Goal: Feedback & Contribution: Leave review/rating

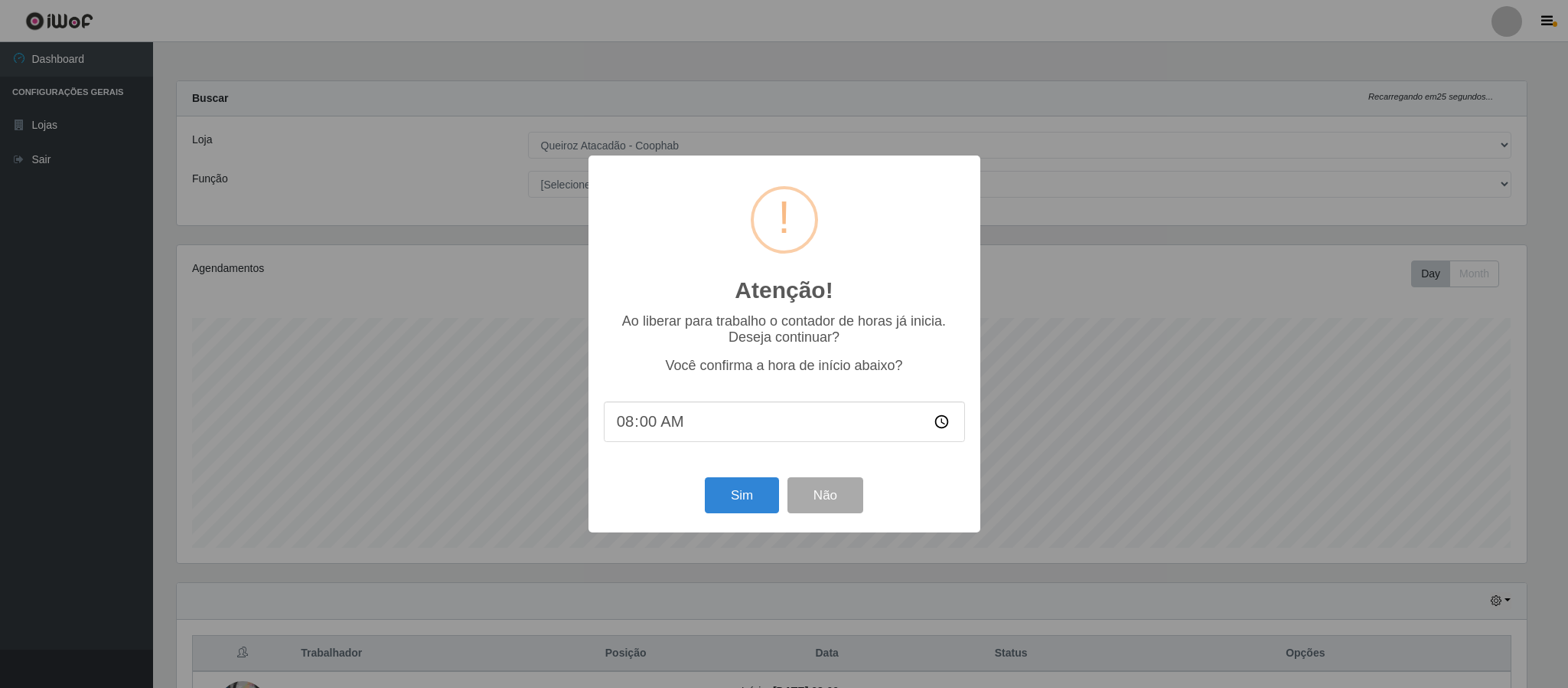
select select "463"
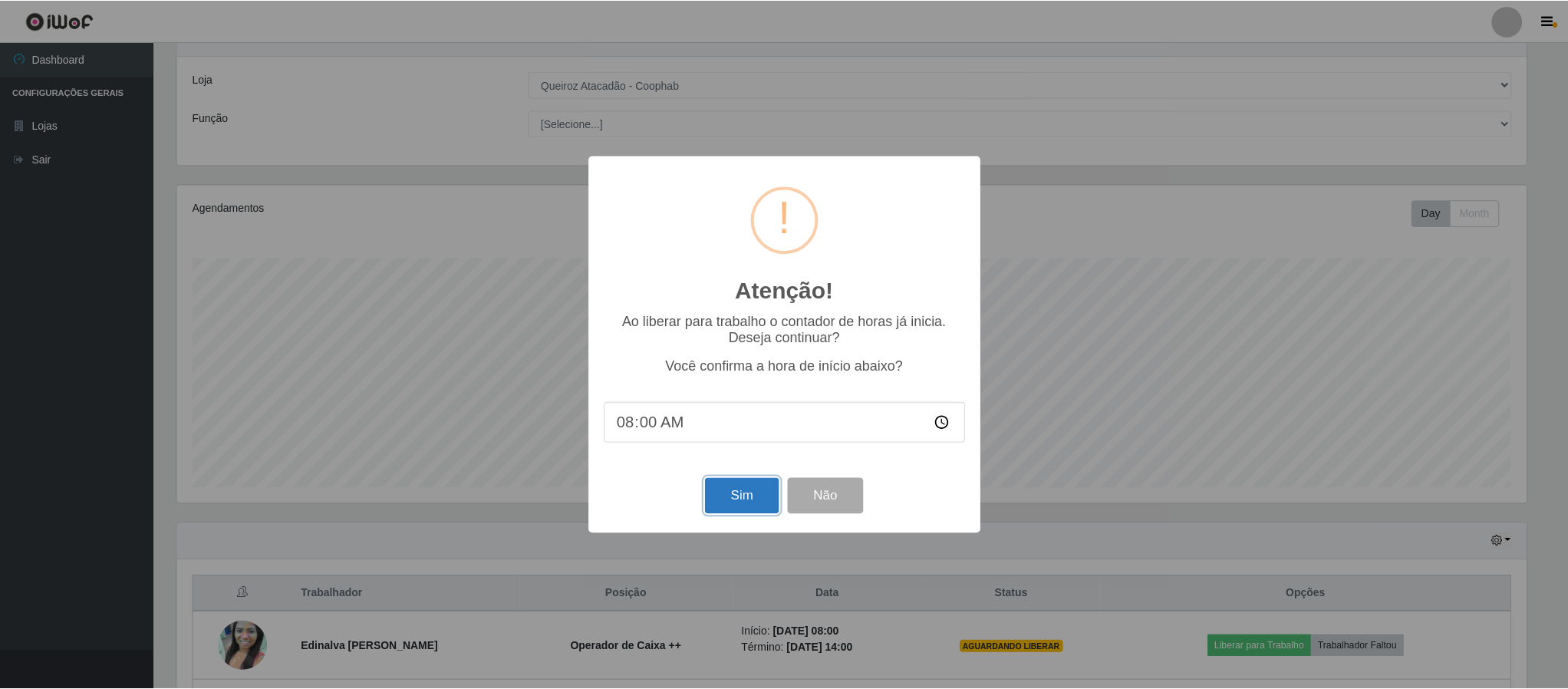
scroll to position [320, 1354]
click at [730, 495] on button "Sim" at bounding box center [743, 495] width 75 height 36
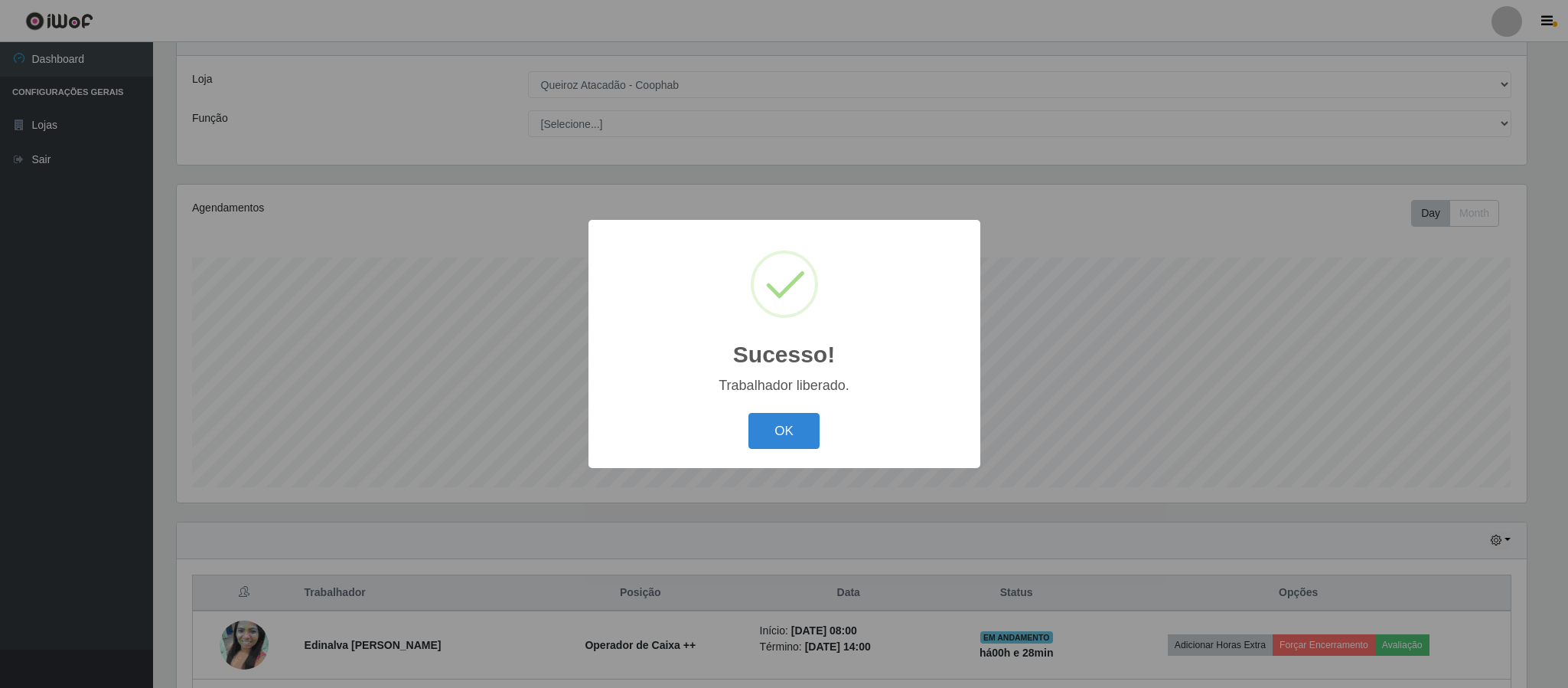
click at [739, 420] on div "OK Cancel" at bounding box center [785, 431] width 361 height 44
click at [925, 434] on div "OK Cancel" at bounding box center [785, 431] width 361 height 44
click at [804, 421] on button "OK" at bounding box center [784, 431] width 71 height 36
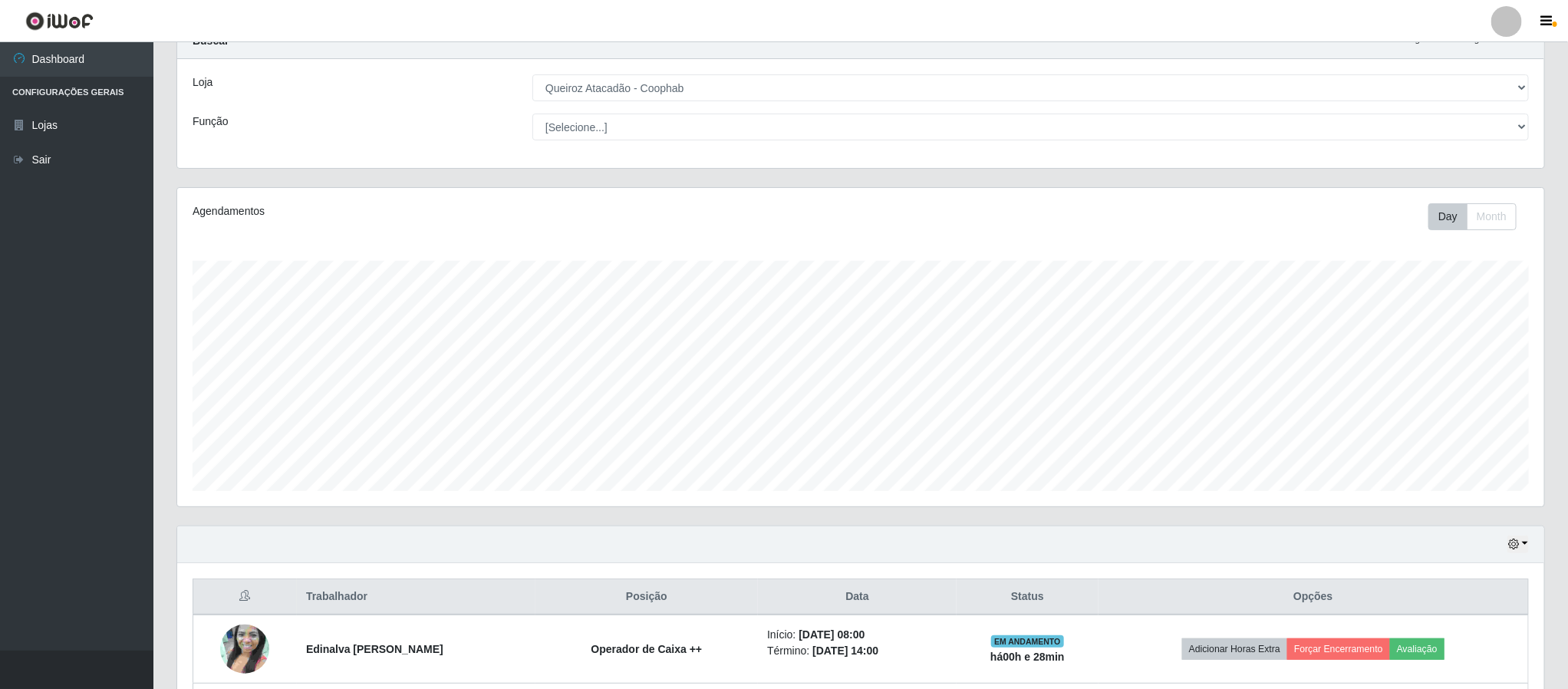
scroll to position [0, 0]
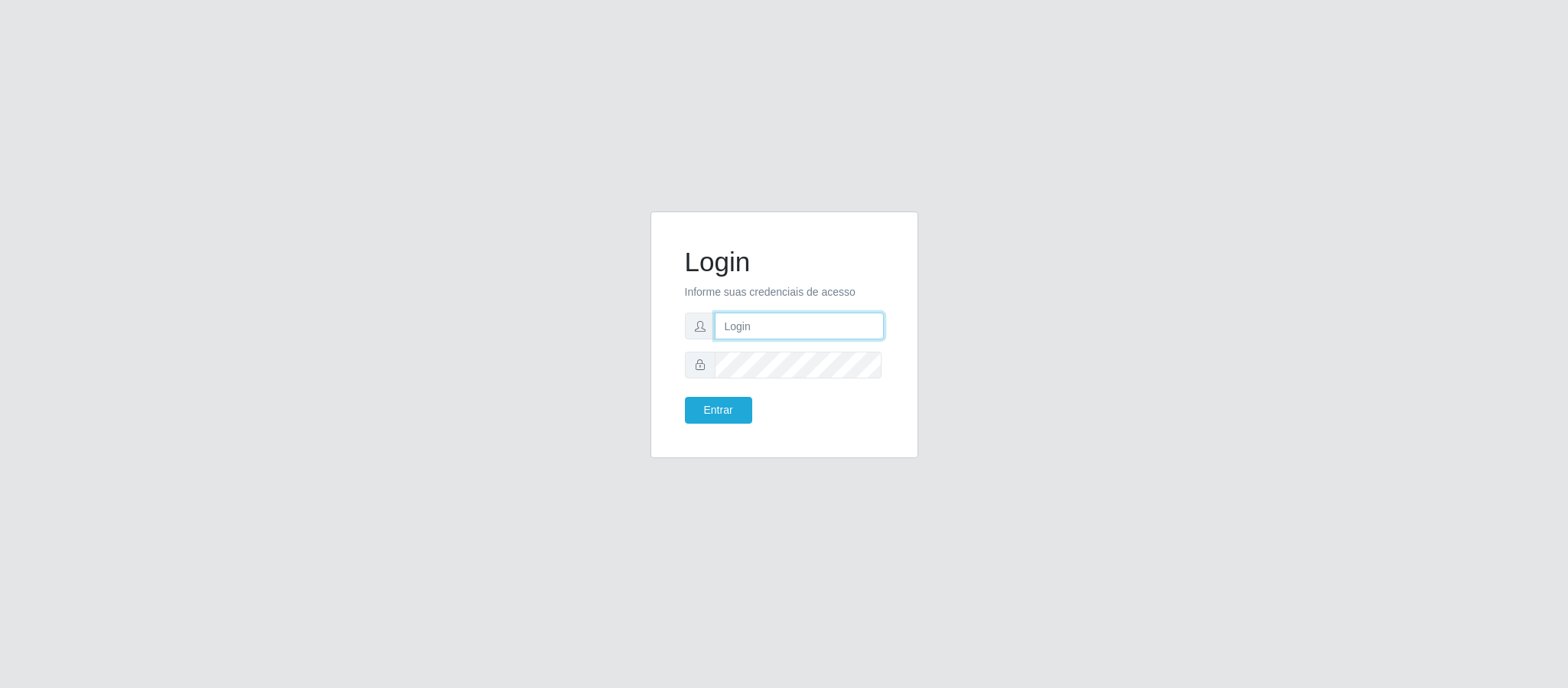
click at [777, 331] on input "text" at bounding box center [799, 326] width 169 height 27
type input "[EMAIL_ADDRESS][DOMAIN_NAME]"
click at [685, 397] on button "Entrar" at bounding box center [718, 410] width 67 height 27
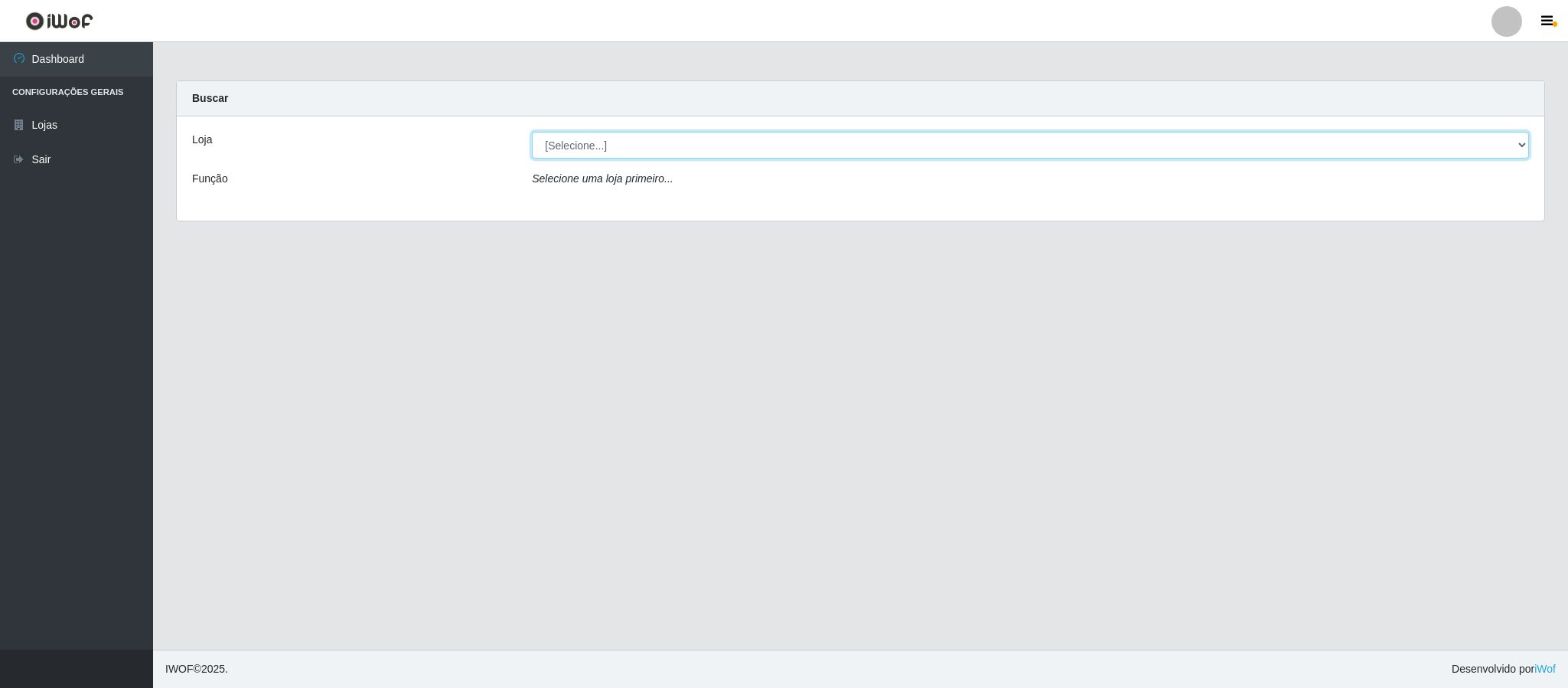
click at [1149, 142] on select "[Selecione...] Queiroz Atacadão - Coophab" at bounding box center [1030, 145] width 997 height 27
select select "463"
click at [532, 131] on select "[Selecione...] Queiroz Atacadão - Coophab" at bounding box center [1030, 145] width 997 height 27
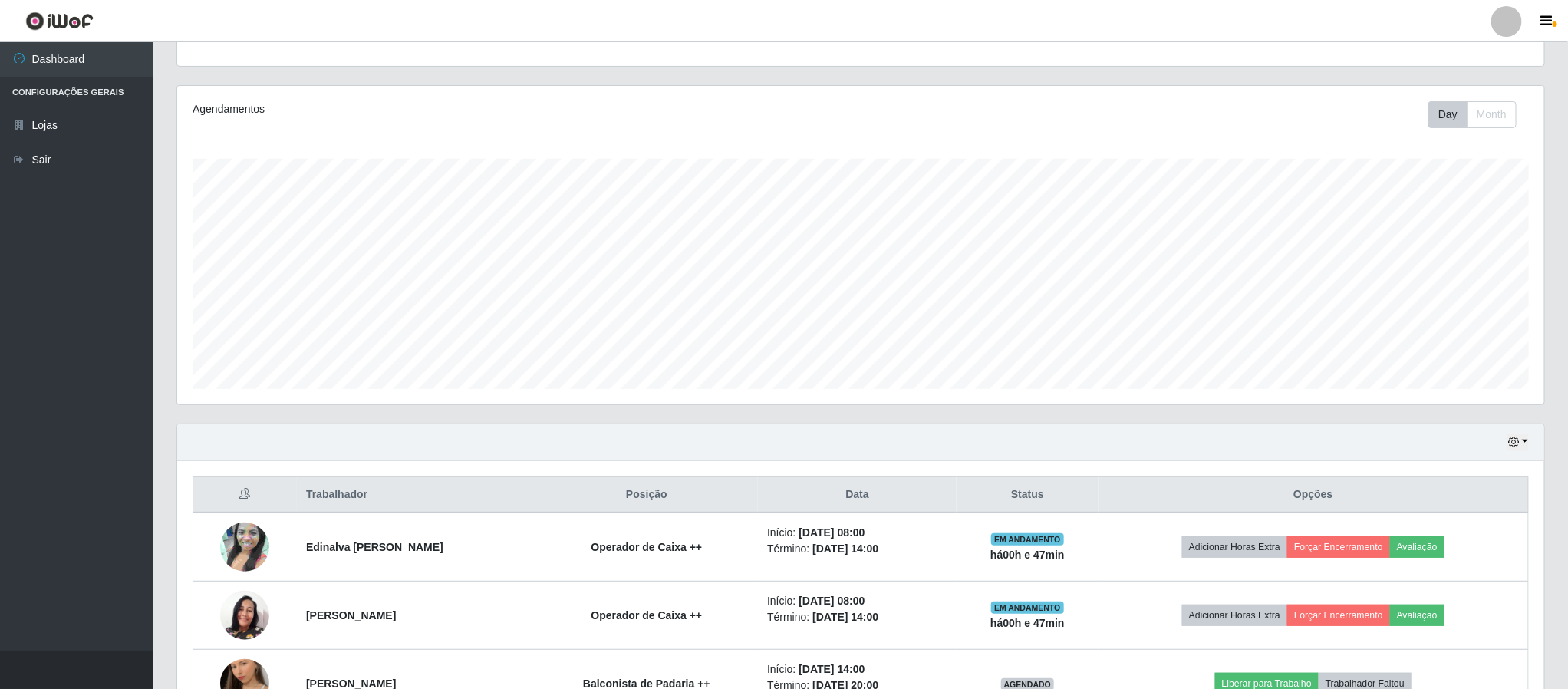
scroll to position [178, 0]
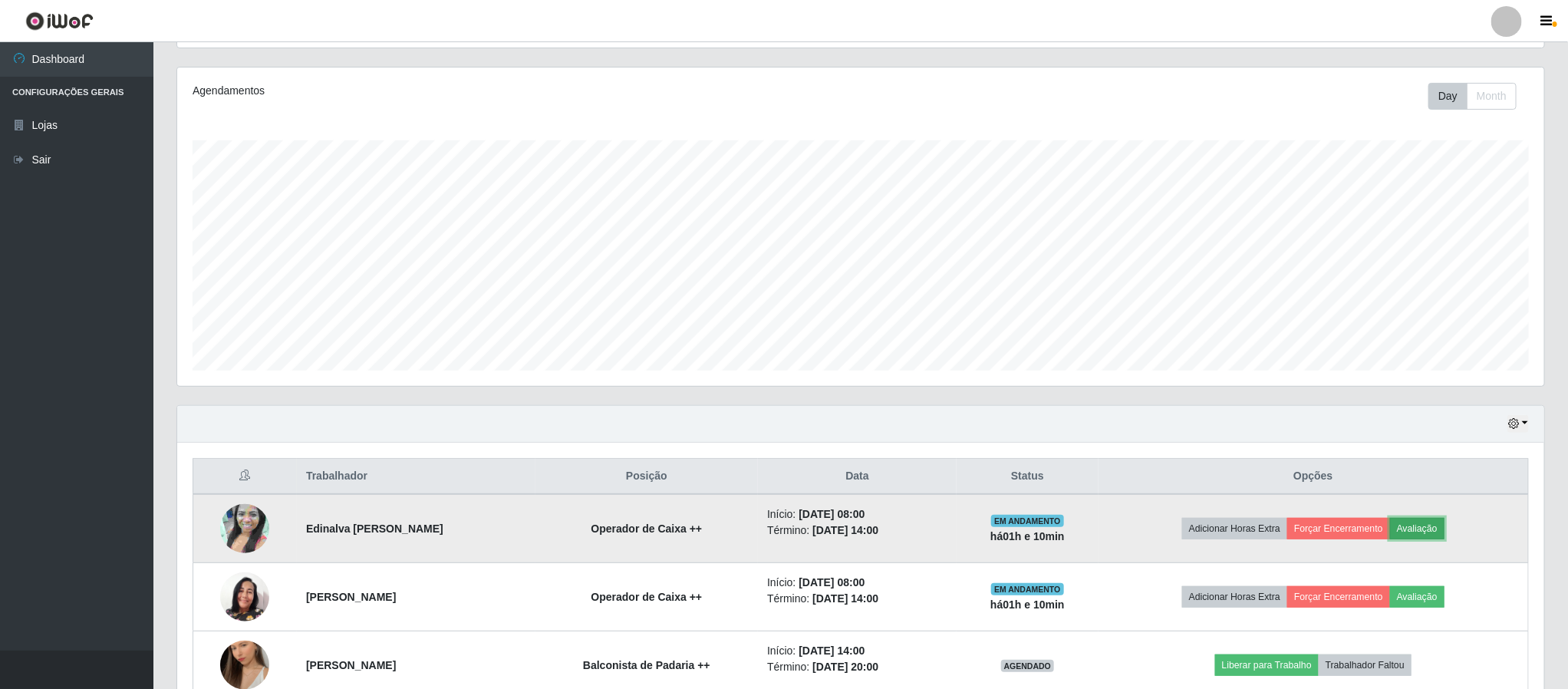
click at [1437, 534] on button "Avaliação" at bounding box center [1418, 529] width 54 height 22
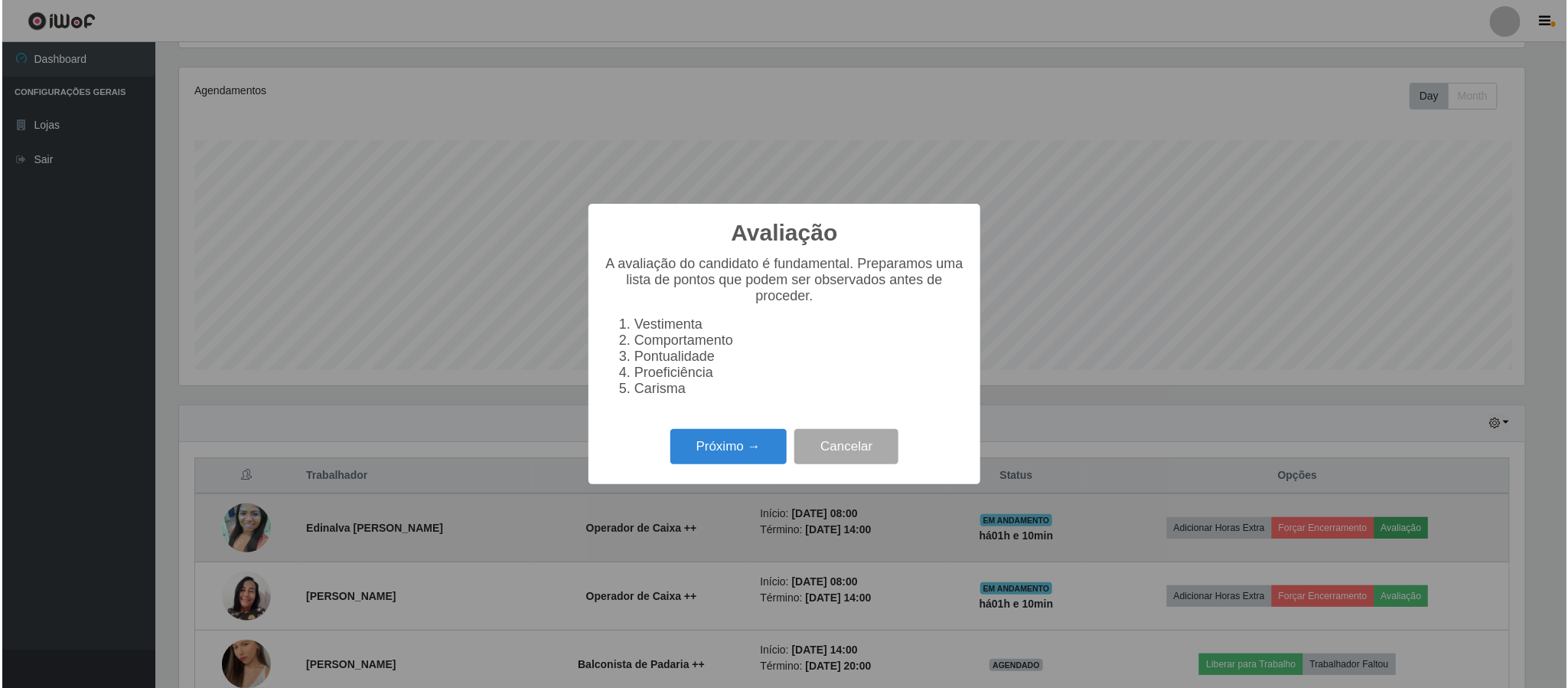
scroll to position [319, 1350]
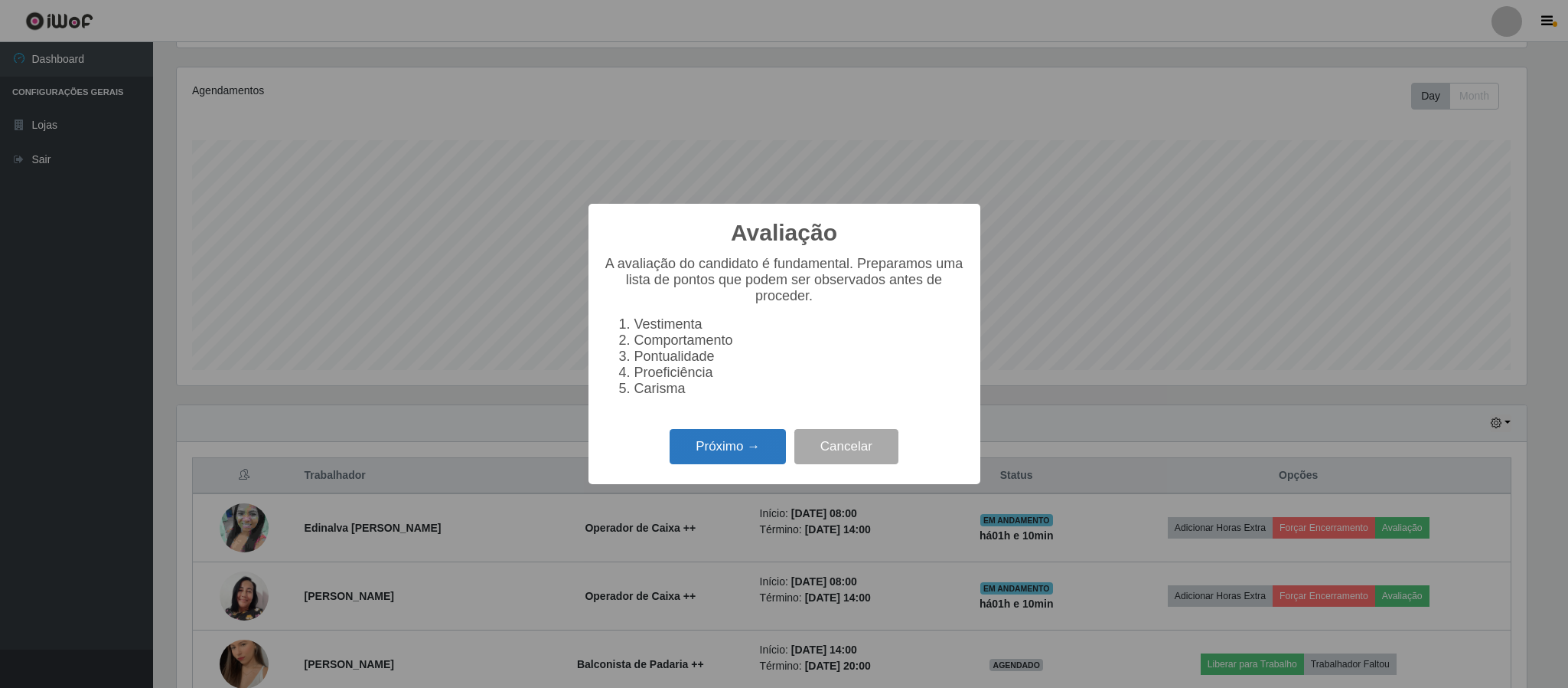
click at [754, 443] on button "Próximo →" at bounding box center [727, 447] width 116 height 36
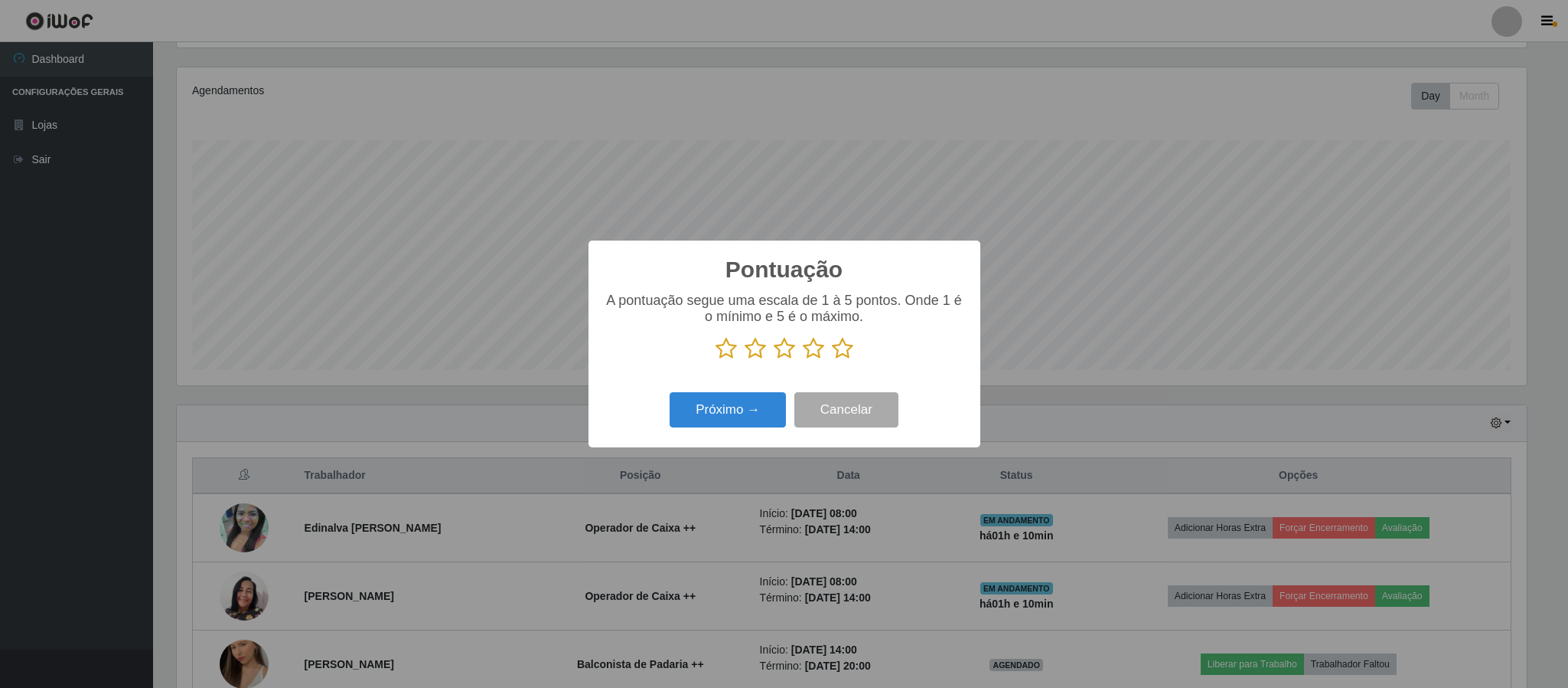
scroll to position [765346, 764090]
click at [838, 352] on icon at bounding box center [842, 349] width 22 height 23
click at [832, 360] on input "radio" at bounding box center [832, 360] width 0 height 0
click at [762, 416] on button "Próximo →" at bounding box center [727, 410] width 116 height 36
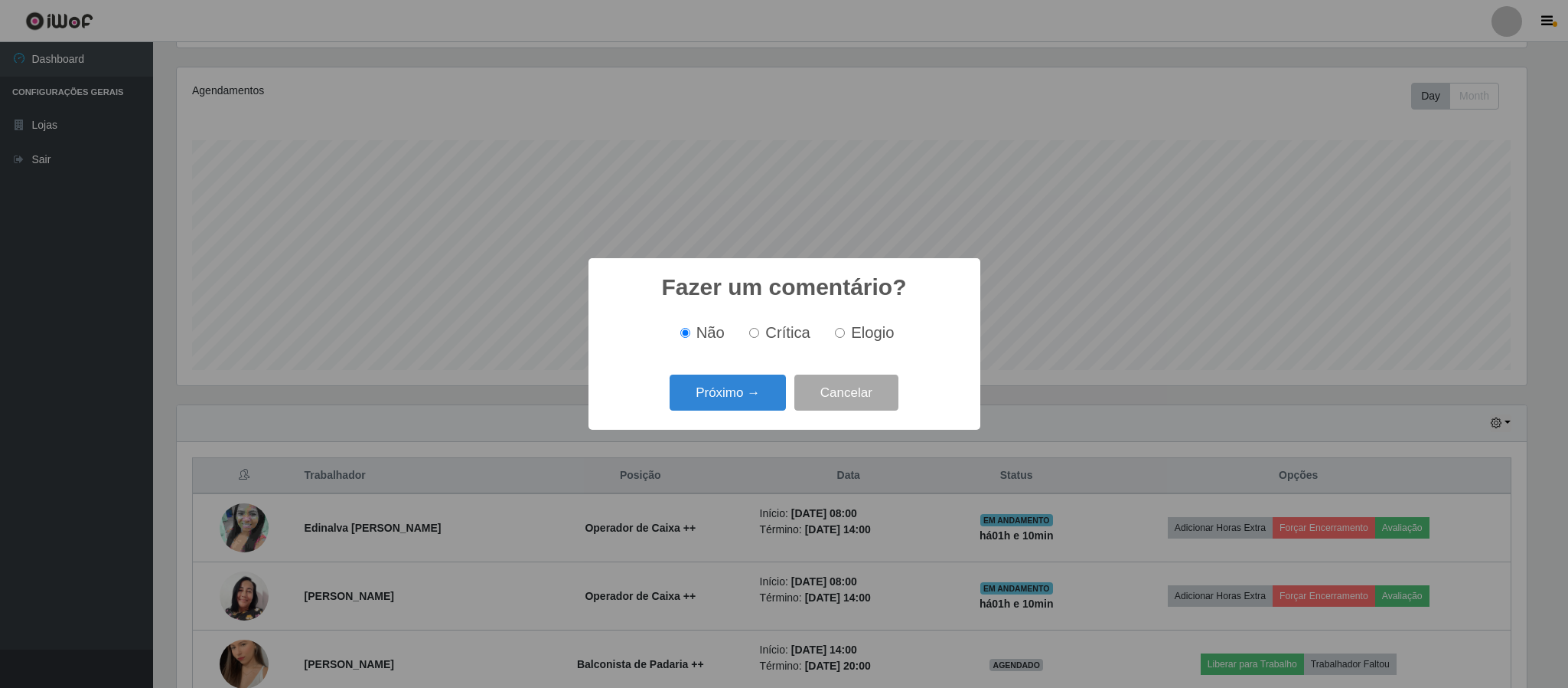
click at [837, 332] on input "Elogio" at bounding box center [840, 332] width 10 height 10
radio input "true"
click at [772, 379] on button "Próximo →" at bounding box center [727, 392] width 116 height 36
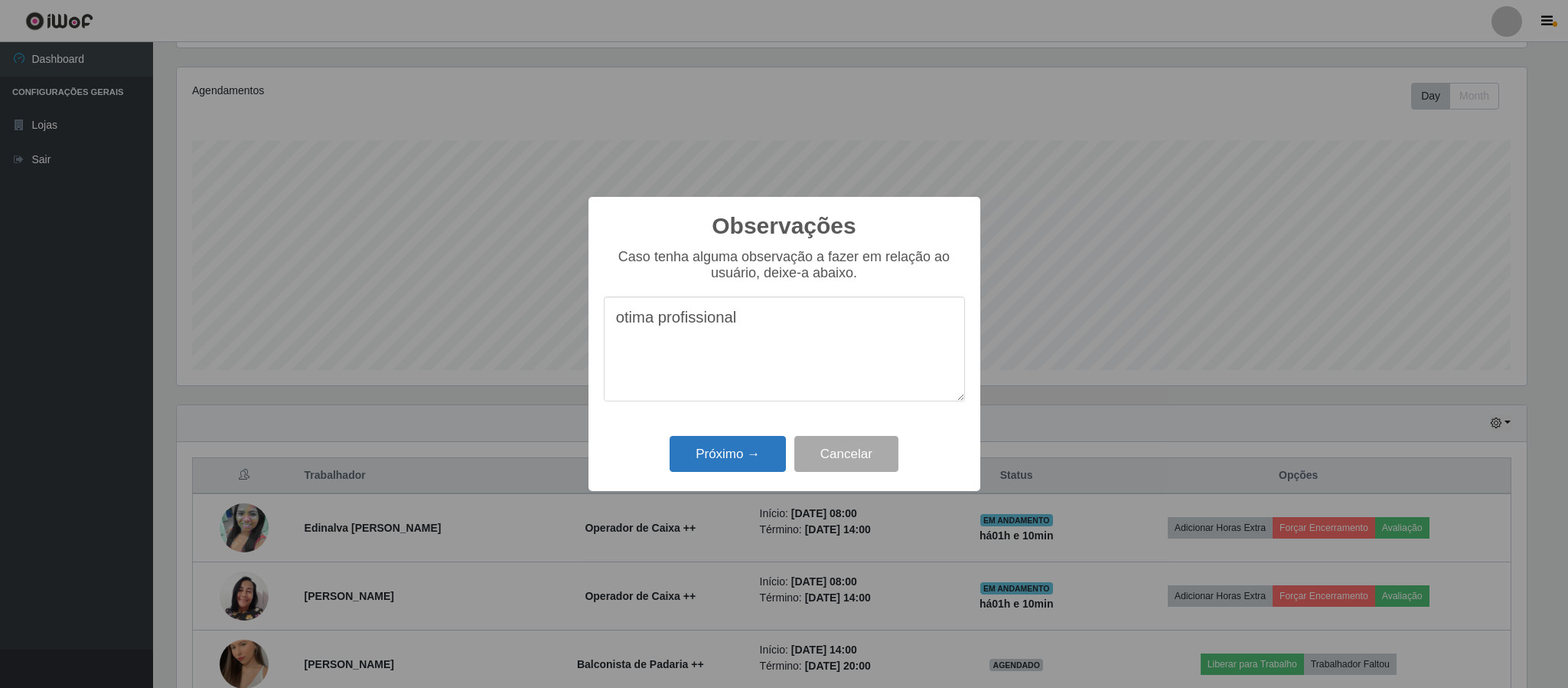
type textarea "otima profissional"
drag, startPoint x: 744, startPoint y: 453, endPoint x: 746, endPoint y: 442, distance: 11.2
click at [744, 453] on button "Próximo →" at bounding box center [727, 453] width 116 height 36
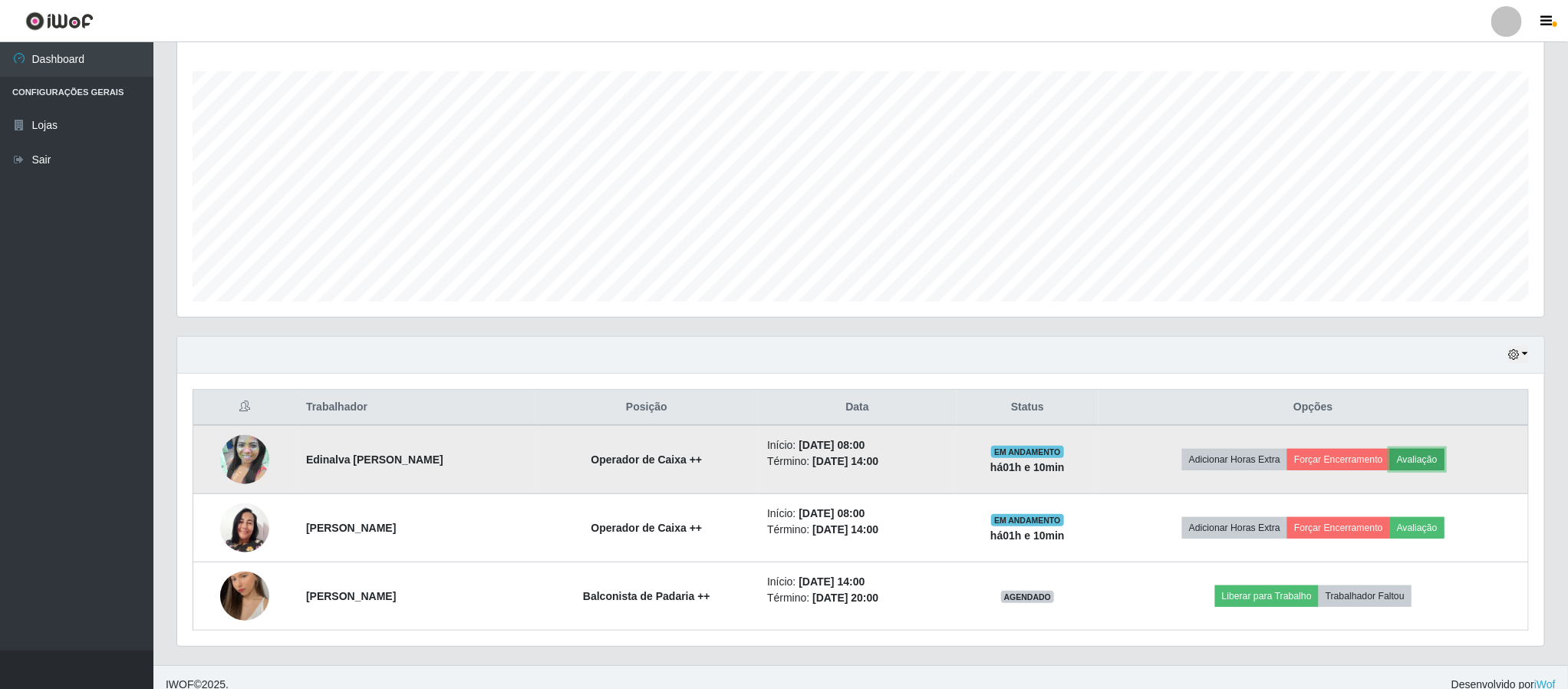
scroll to position [260, 0]
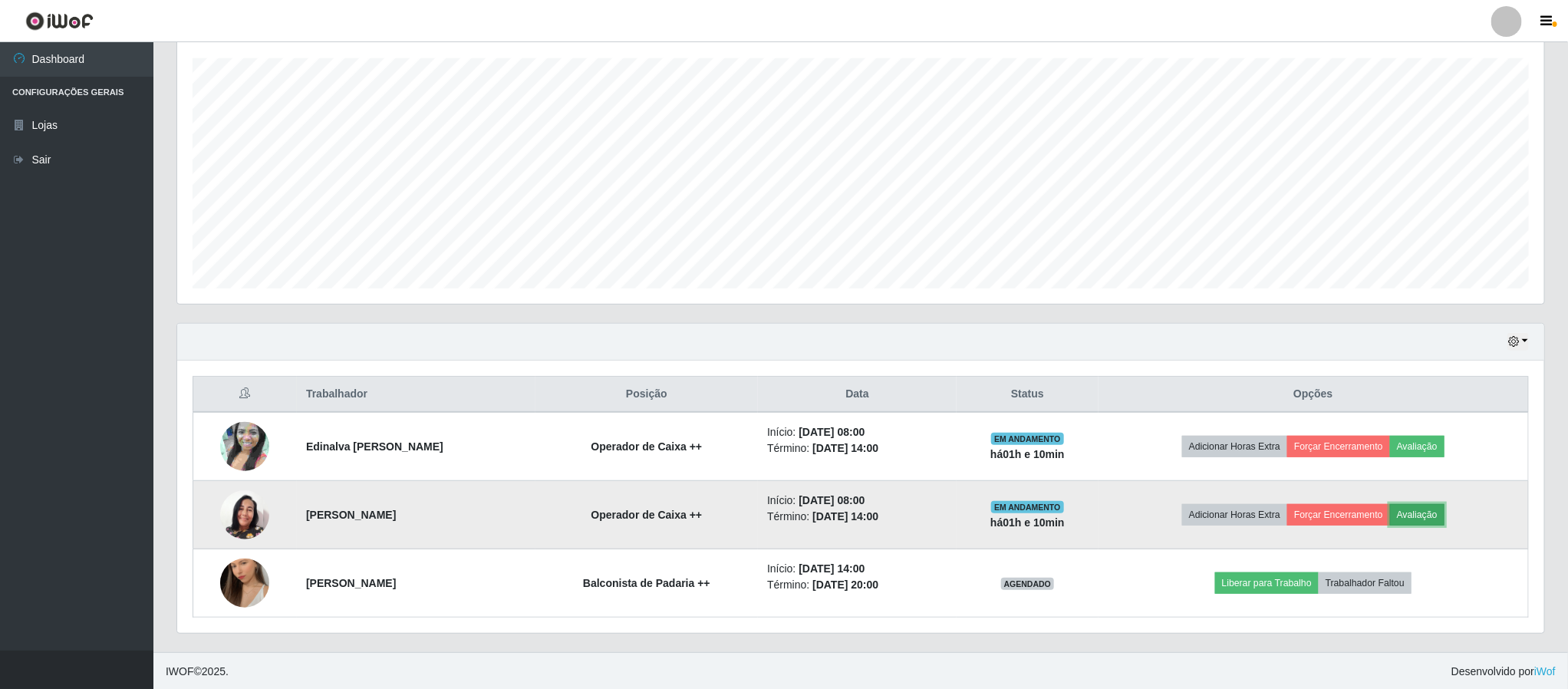
click at [1409, 513] on button "Avaliação" at bounding box center [1418, 514] width 54 height 22
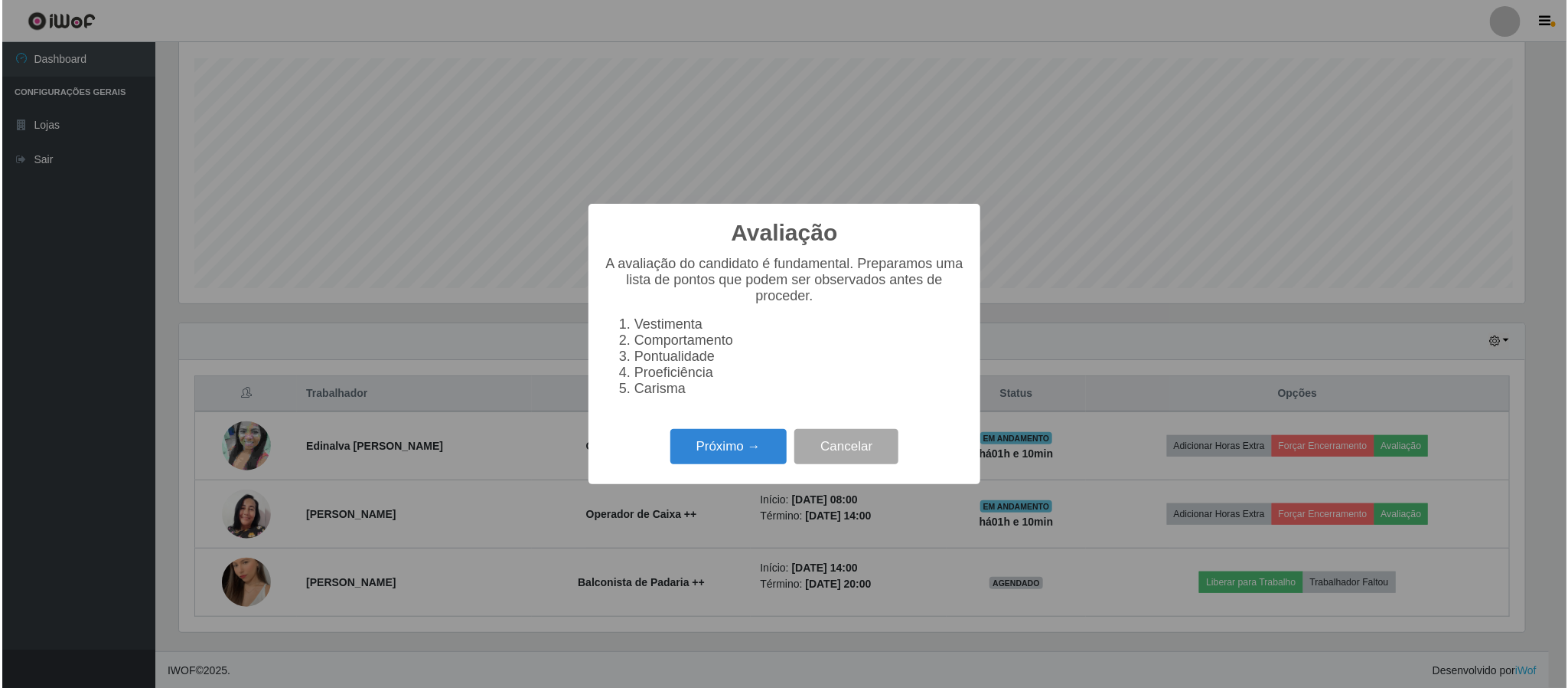
scroll to position [319, 1350]
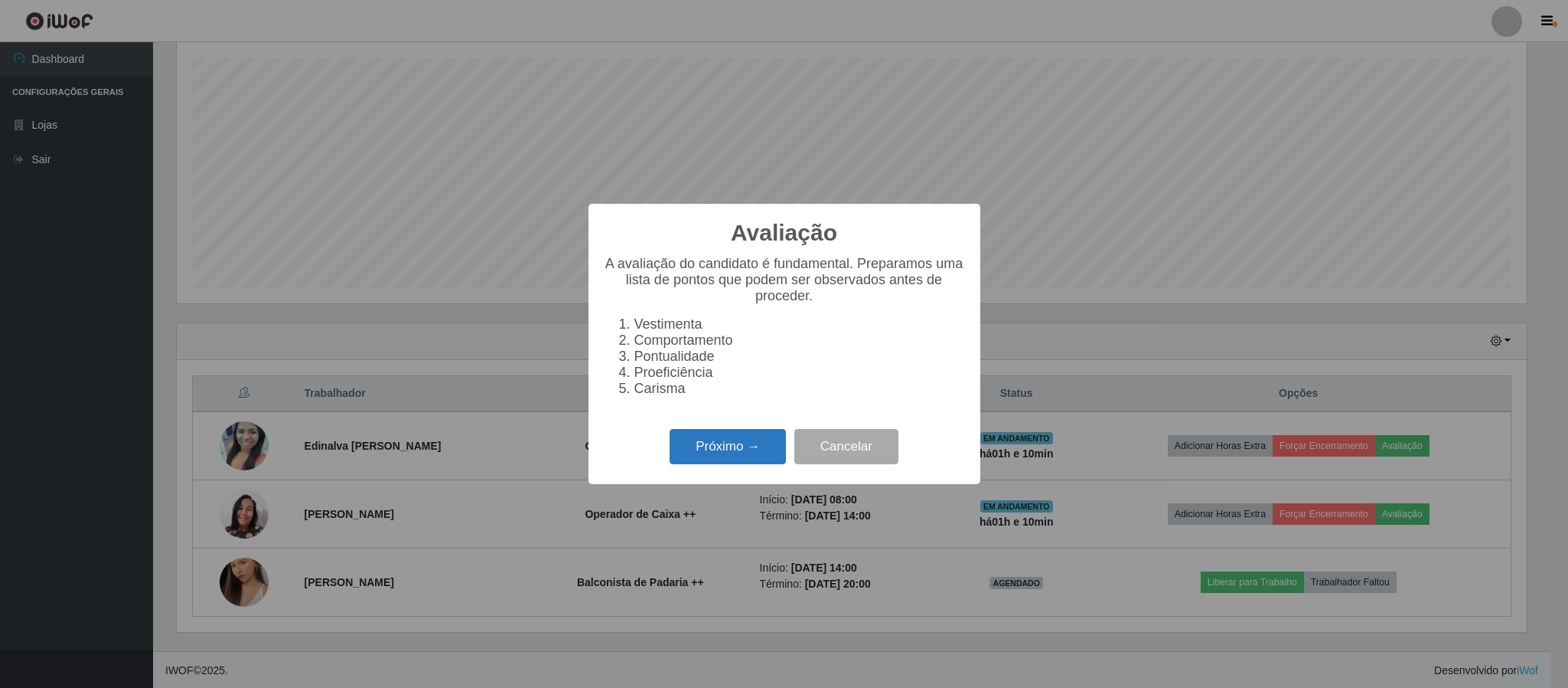
click at [731, 465] on button "Próximo →" at bounding box center [727, 447] width 116 height 36
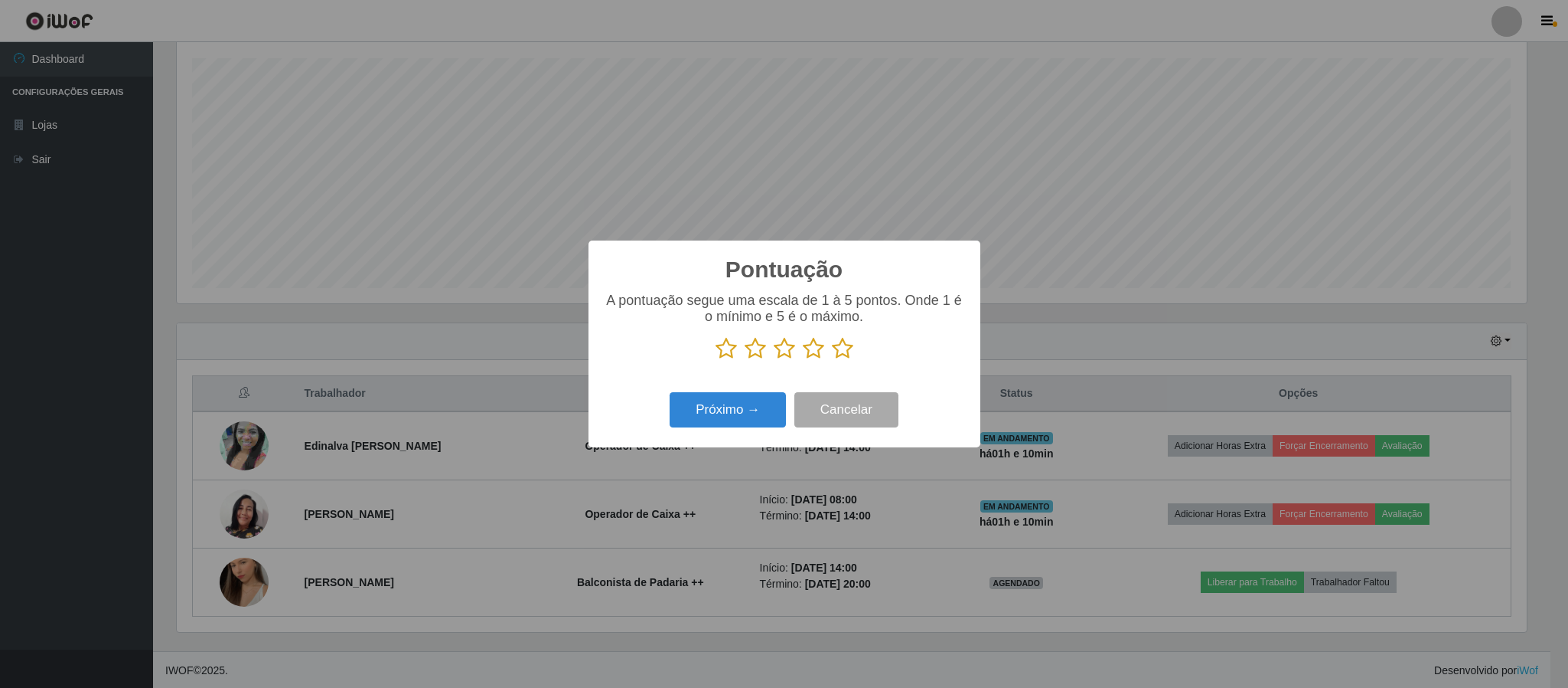
scroll to position [765346, 764090]
click at [845, 353] on icon at bounding box center [842, 349] width 22 height 23
click at [832, 360] on input "radio" at bounding box center [832, 360] width 0 height 0
click at [761, 428] on button "Próximo →" at bounding box center [727, 410] width 116 height 36
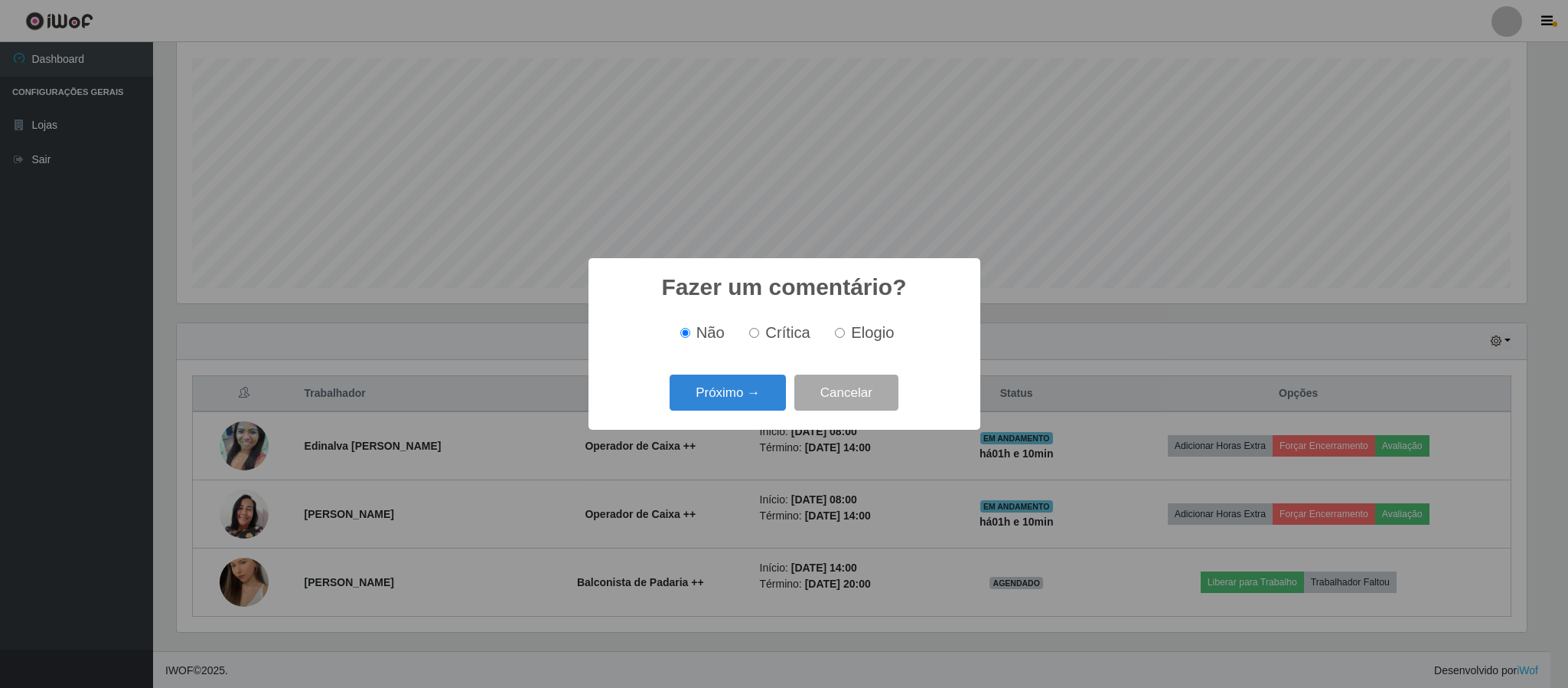
click at [837, 337] on input "Elogio" at bounding box center [840, 332] width 10 height 10
radio input "true"
click at [753, 402] on button "Próximo →" at bounding box center [727, 392] width 116 height 36
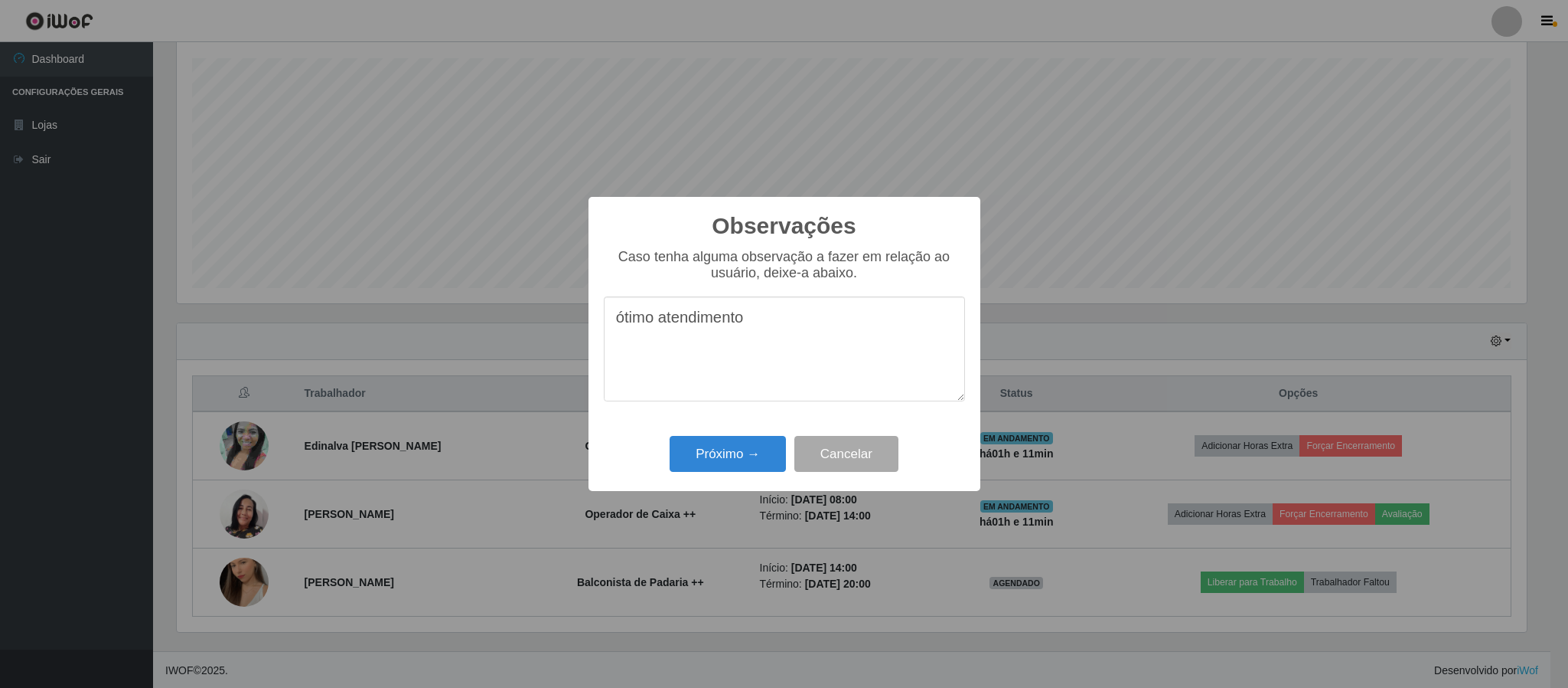
click at [758, 326] on textarea "ótimo atendimento" at bounding box center [785, 348] width 361 height 105
type textarea "ótimo atendimento e muita educação"
click at [744, 449] on button "Próximo →" at bounding box center [727, 453] width 116 height 36
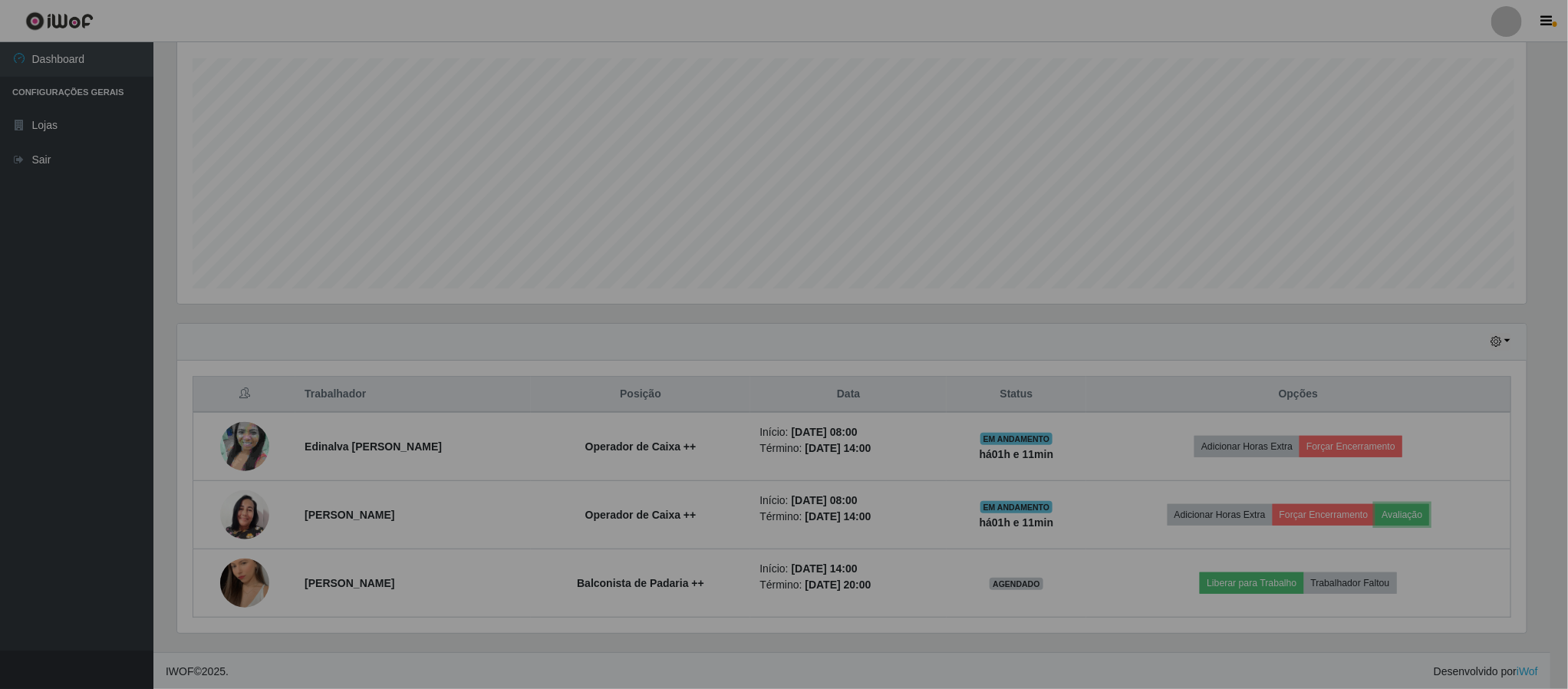
scroll to position [320, 1365]
